Goal: Task Accomplishment & Management: Manage account settings

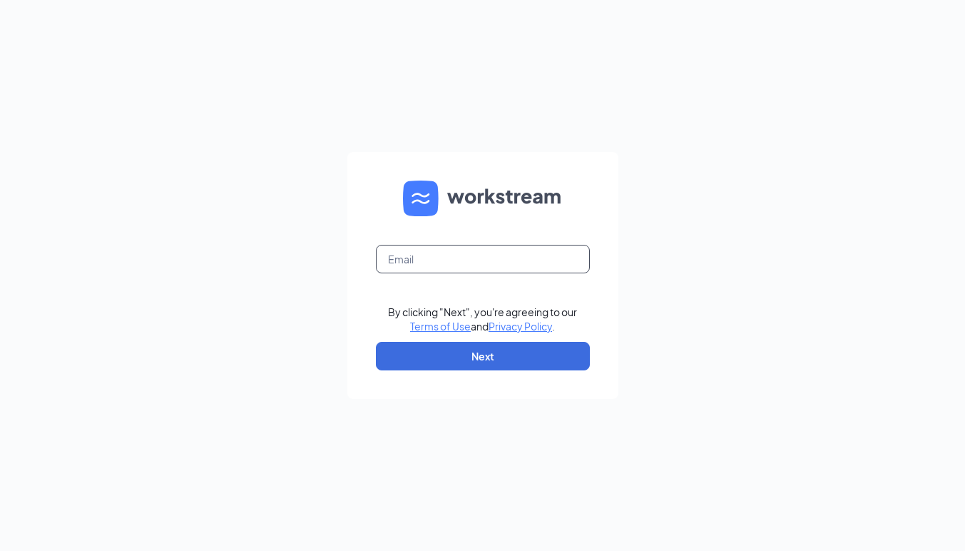
click at [428, 258] on input "text" at bounding box center [483, 259] width 214 height 29
type input "[EMAIL_ADDRESS][DOMAIN_NAME]"
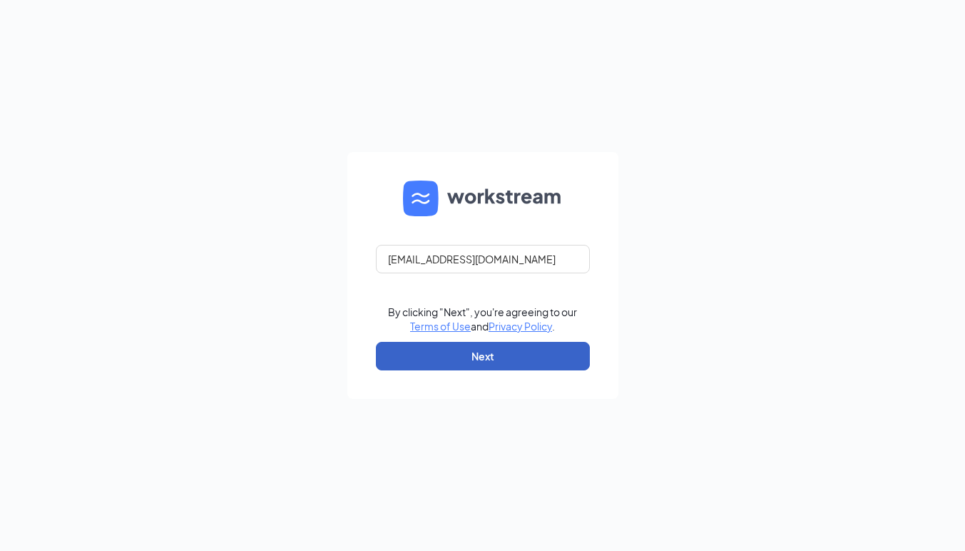
click at [415, 346] on button "Next" at bounding box center [483, 356] width 214 height 29
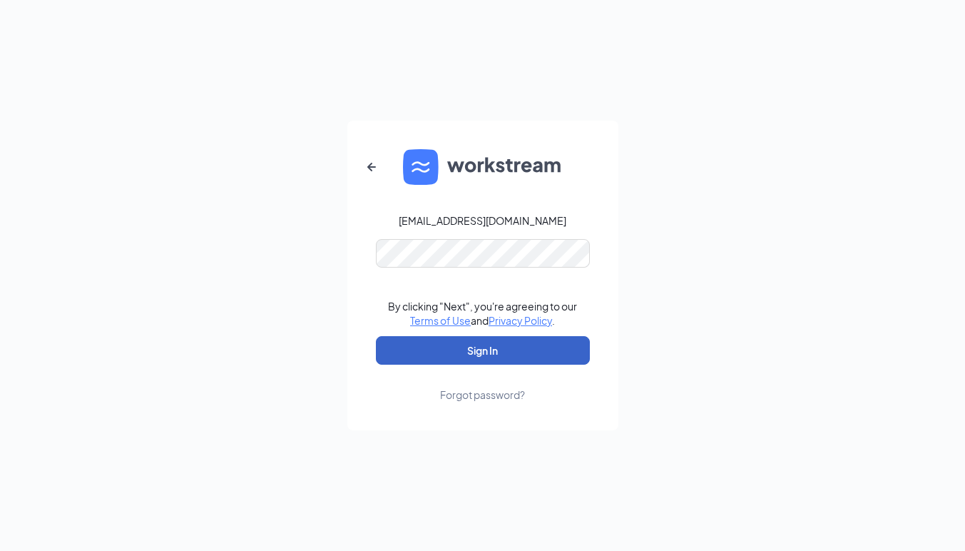
click at [447, 357] on button "Sign In" at bounding box center [483, 350] width 214 height 29
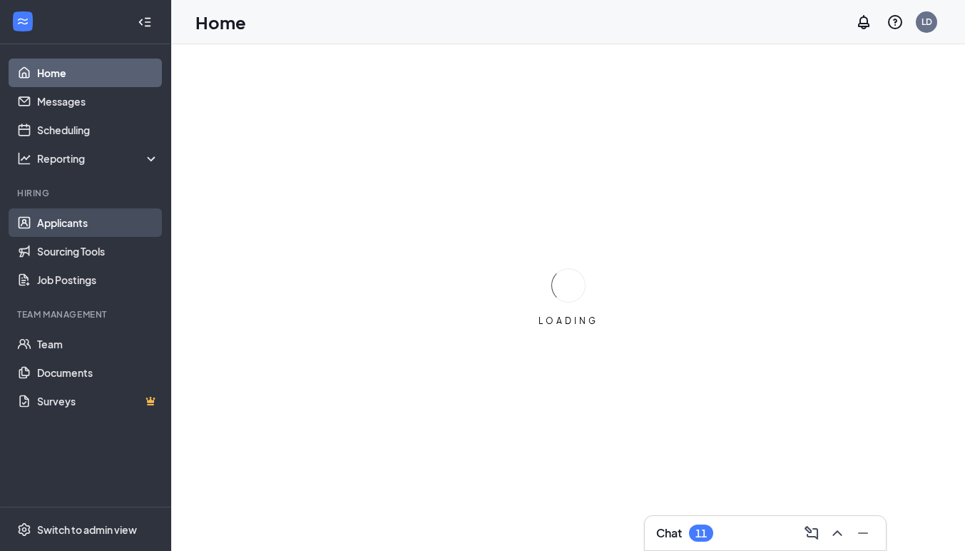
click at [65, 234] on link "Applicants" at bounding box center [98, 222] width 122 height 29
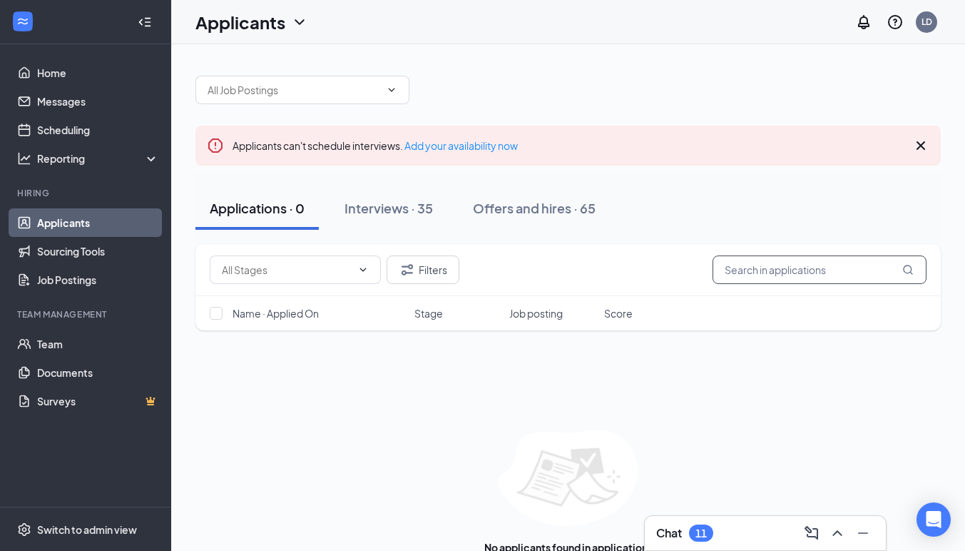
click at [776, 278] on input "text" at bounding box center [820, 269] width 214 height 29
type input "parker"
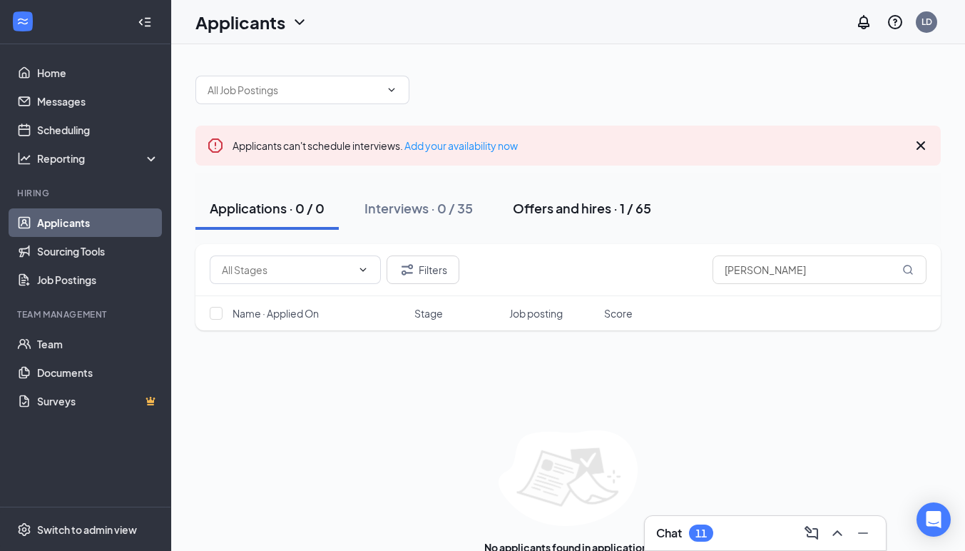
click at [545, 193] on button "Offers and hires · 1 / 65" at bounding box center [582, 208] width 167 height 43
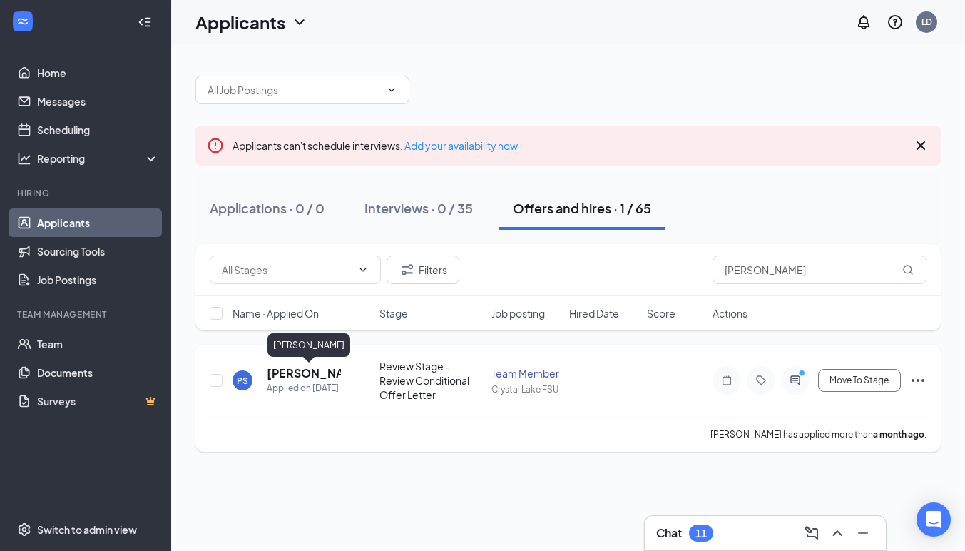
click at [290, 372] on h5 "Parker Soprych" at bounding box center [304, 373] width 74 height 16
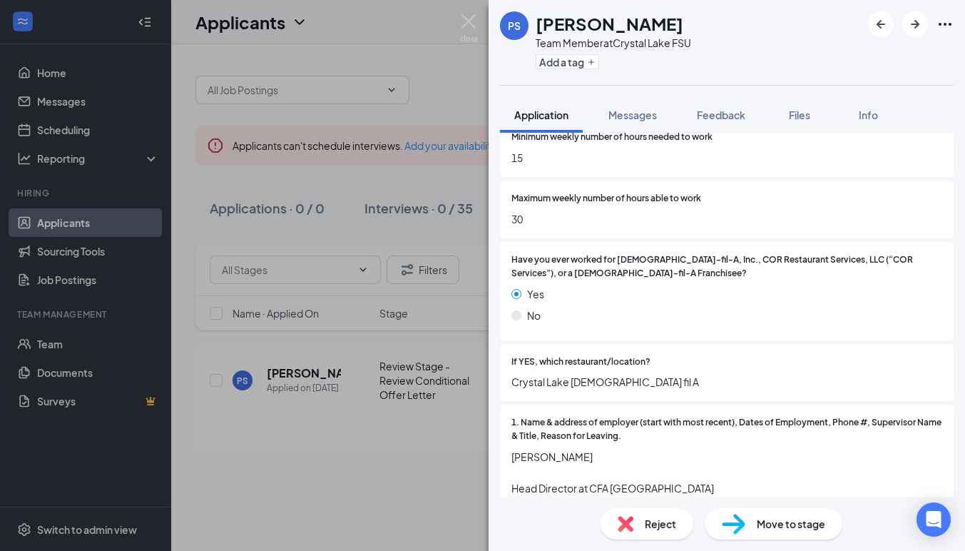
scroll to position [852, 0]
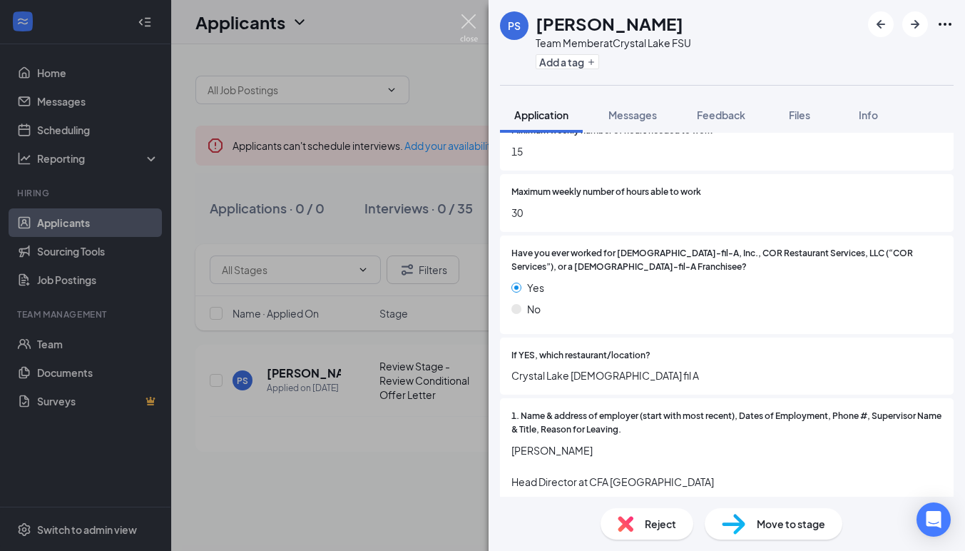
click at [464, 25] on img at bounding box center [469, 28] width 18 height 28
